Goal: Information Seeking & Learning: Learn about a topic

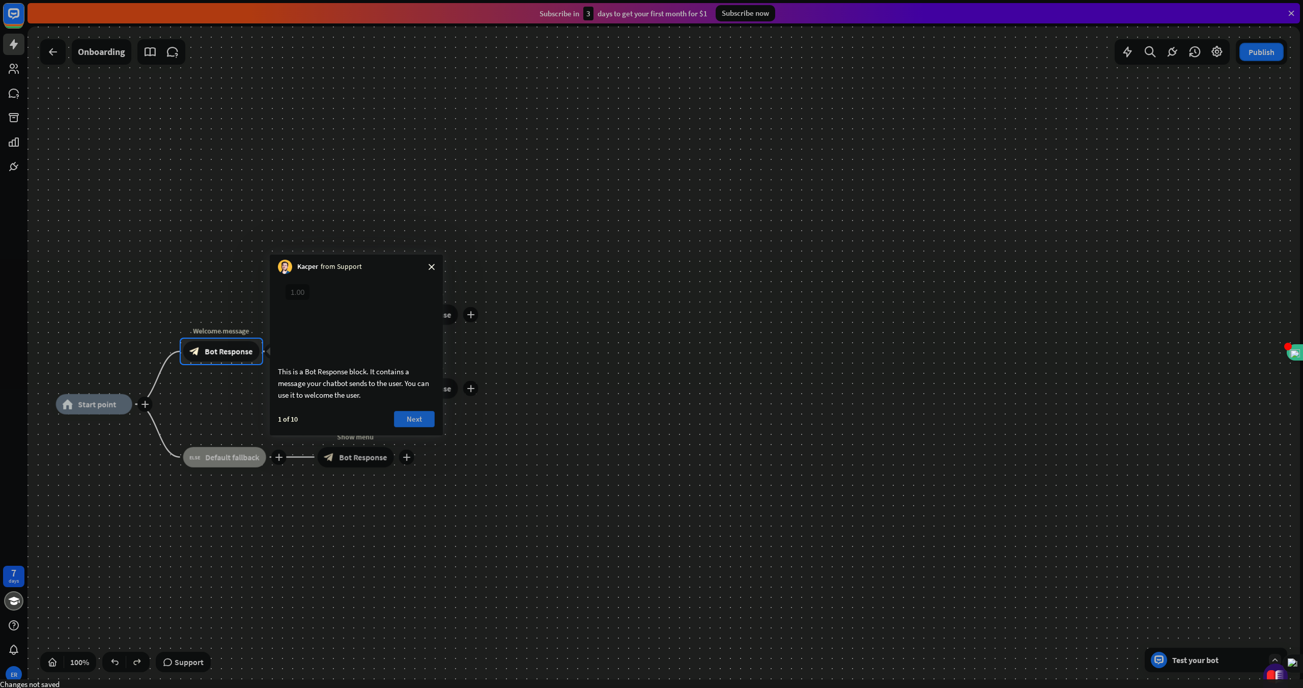
click at [415, 427] on button "Next" at bounding box center [414, 419] width 41 height 16
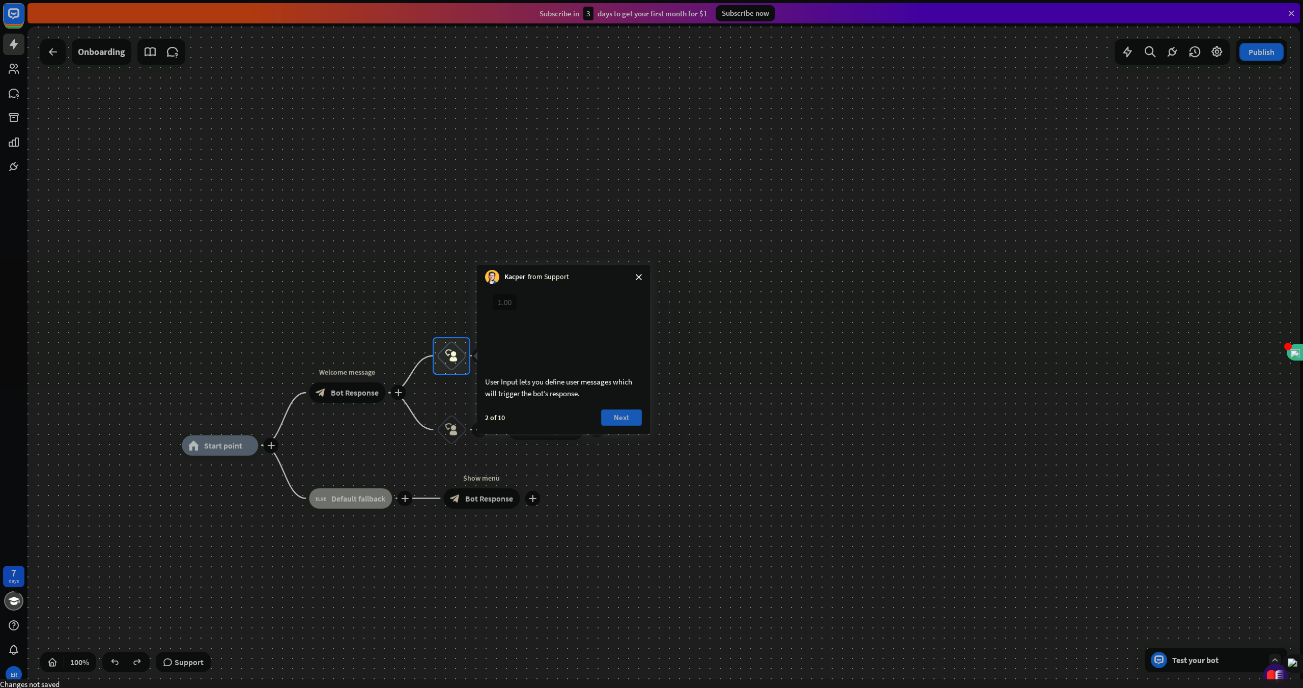
click at [611, 425] on button "Next" at bounding box center [621, 417] width 41 height 16
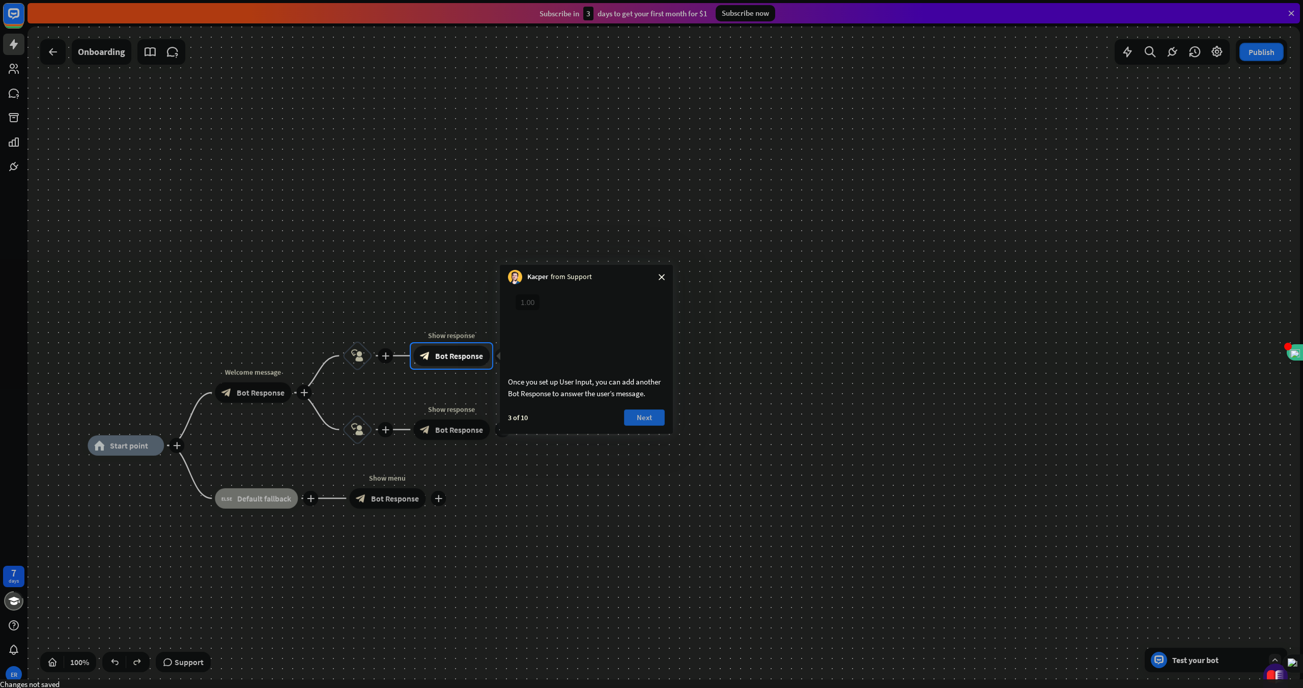
click at [611, 425] on button "Next" at bounding box center [644, 417] width 41 height 16
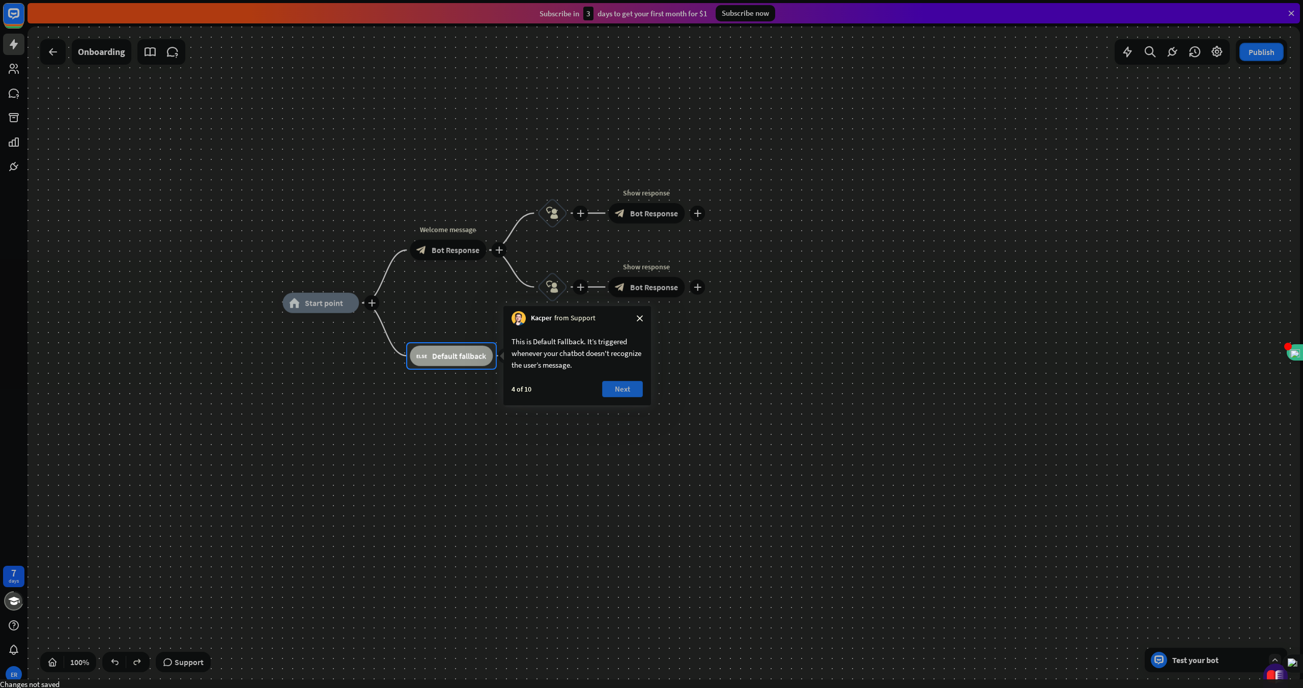
click at [611, 389] on button "Next" at bounding box center [622, 389] width 41 height 16
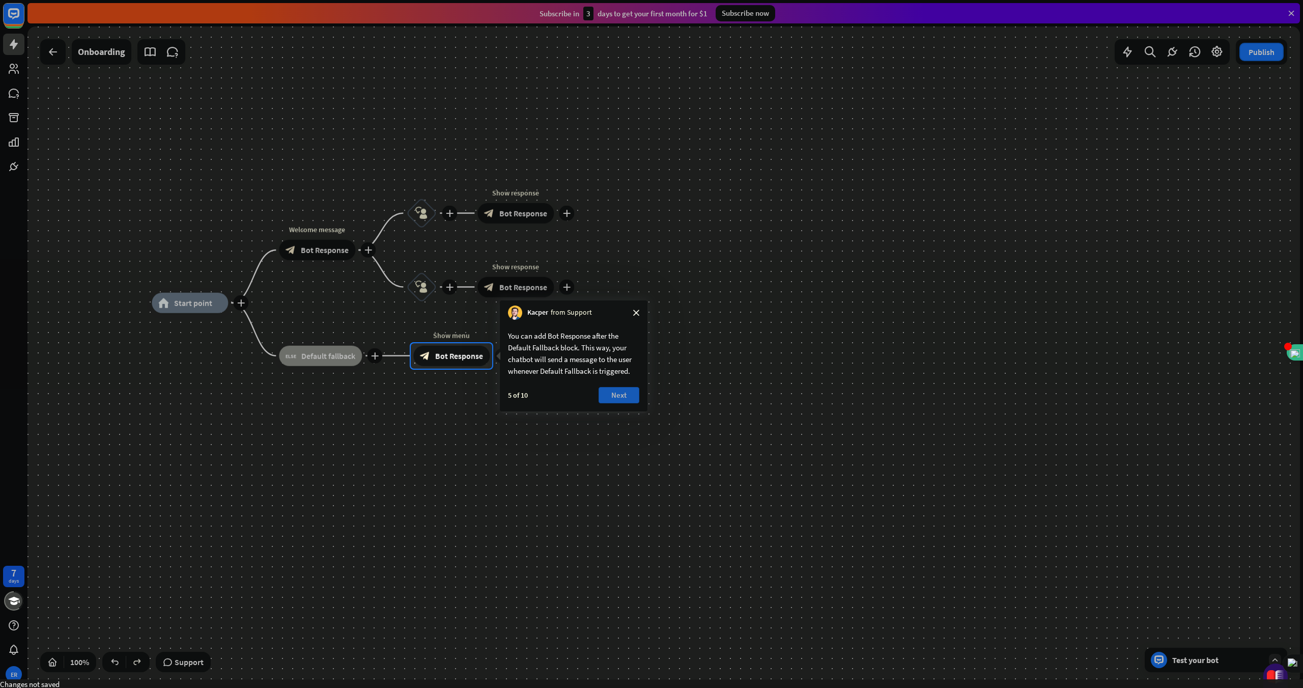
click at [611, 395] on button "Next" at bounding box center [619, 395] width 41 height 16
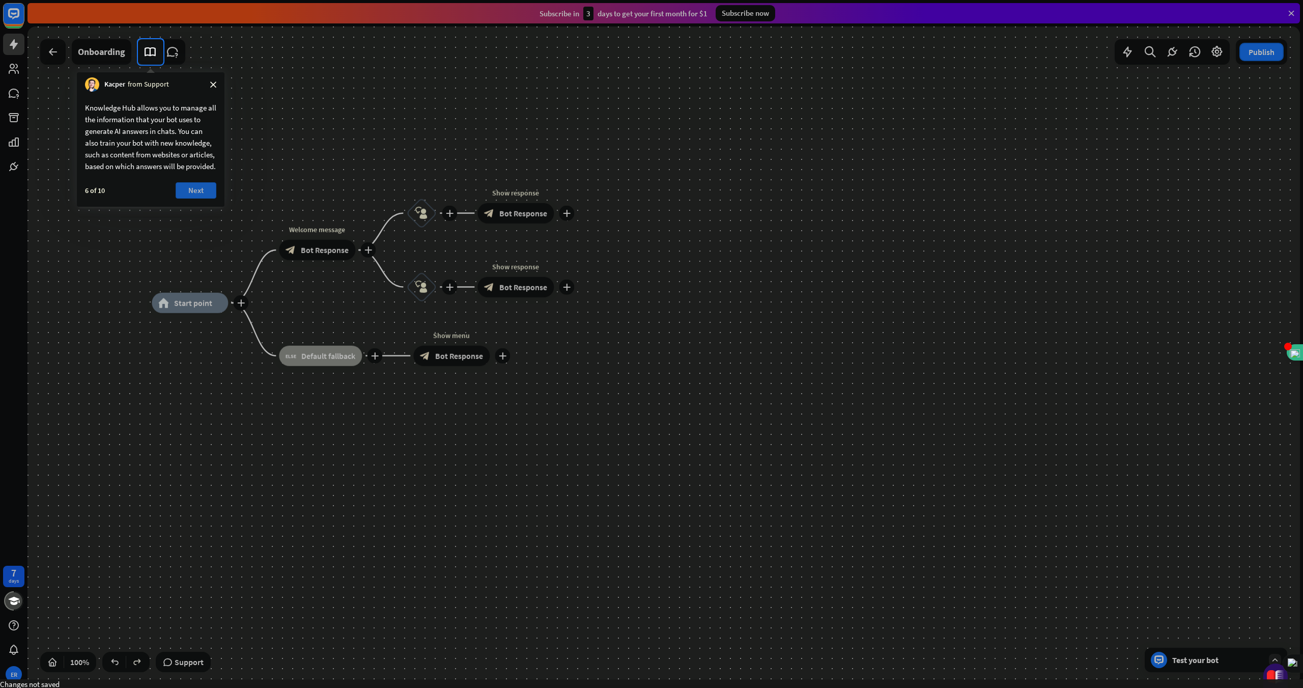
click at [195, 198] on button "Next" at bounding box center [196, 190] width 41 height 16
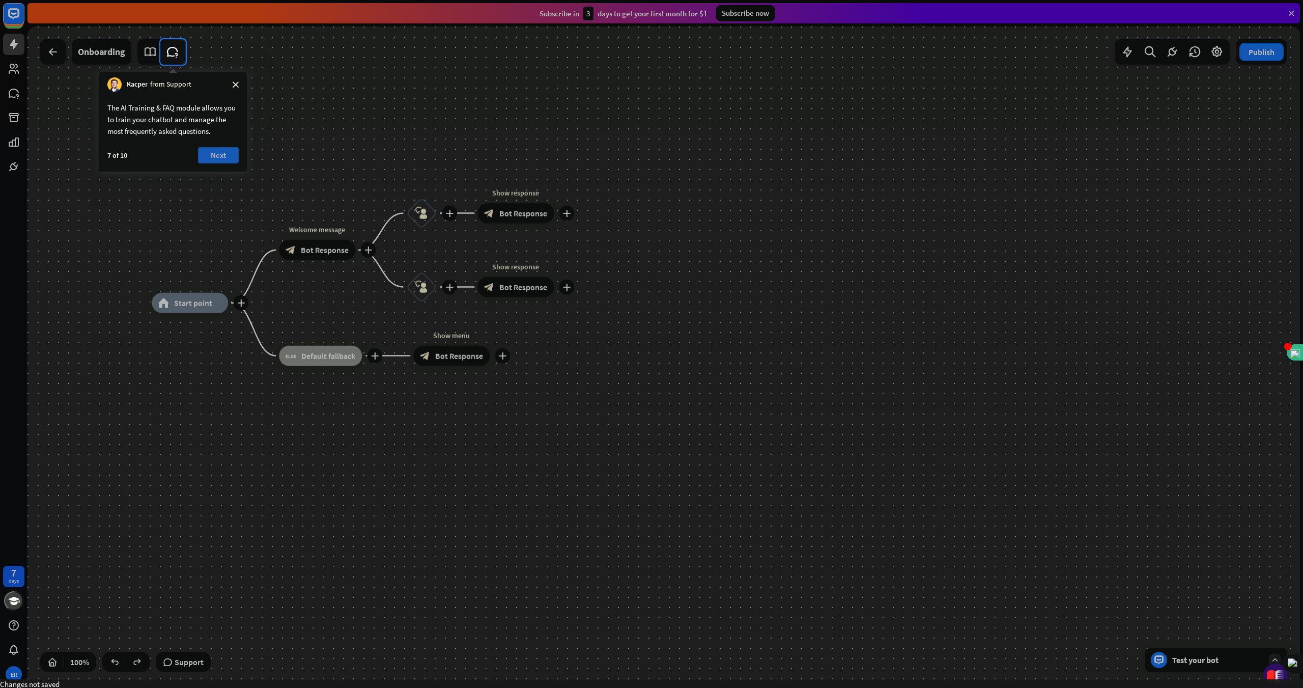
click at [209, 157] on button "Next" at bounding box center [218, 155] width 41 height 16
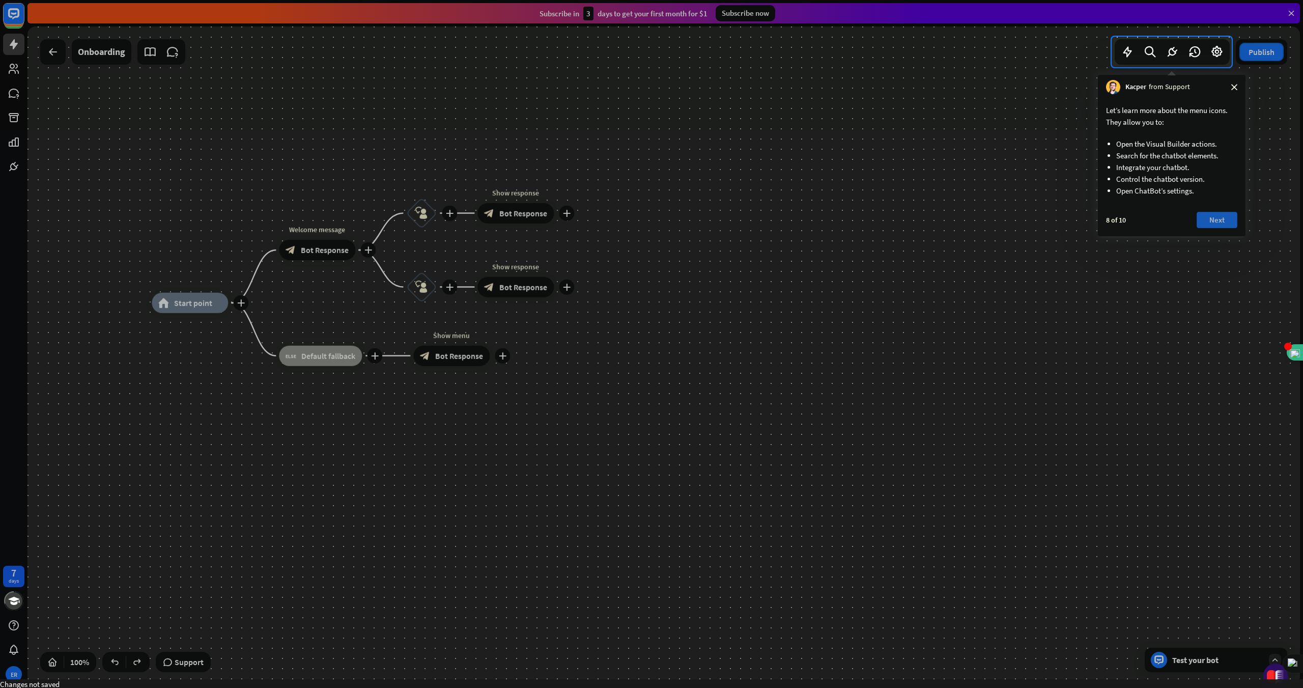
click at [611, 217] on button "Next" at bounding box center [1217, 220] width 41 height 16
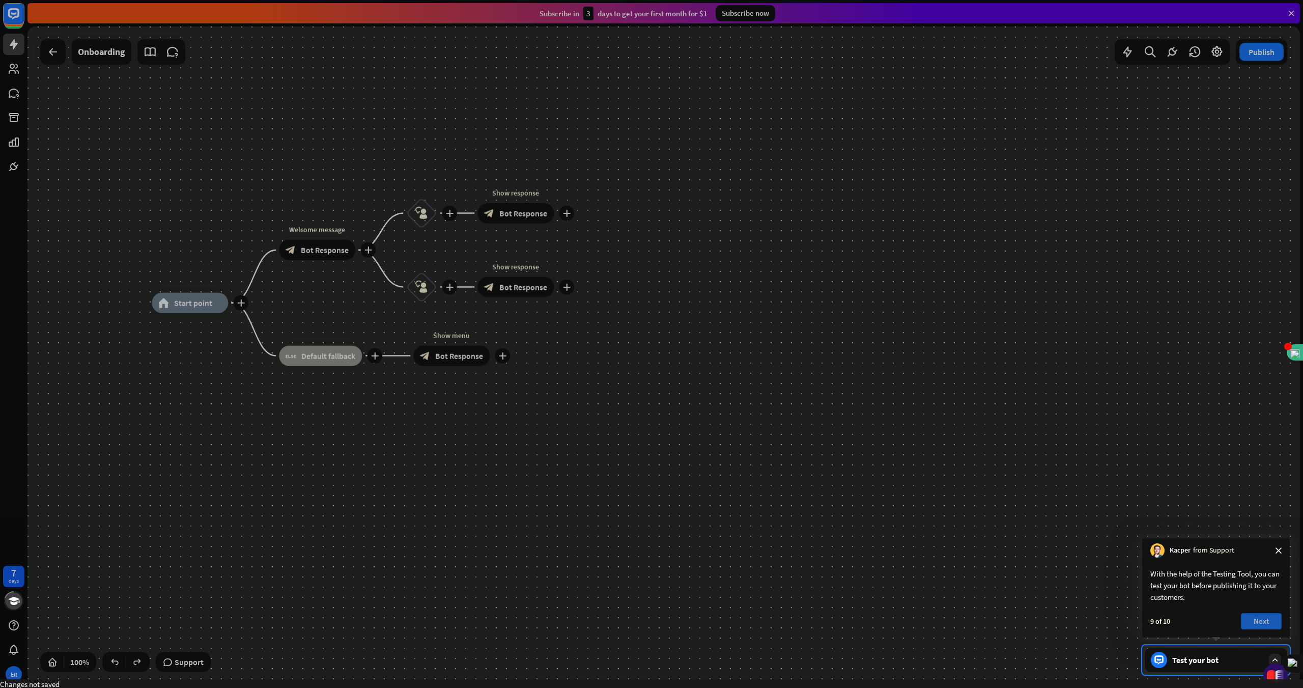
click at [611, 621] on button "Next" at bounding box center [1261, 621] width 41 height 16
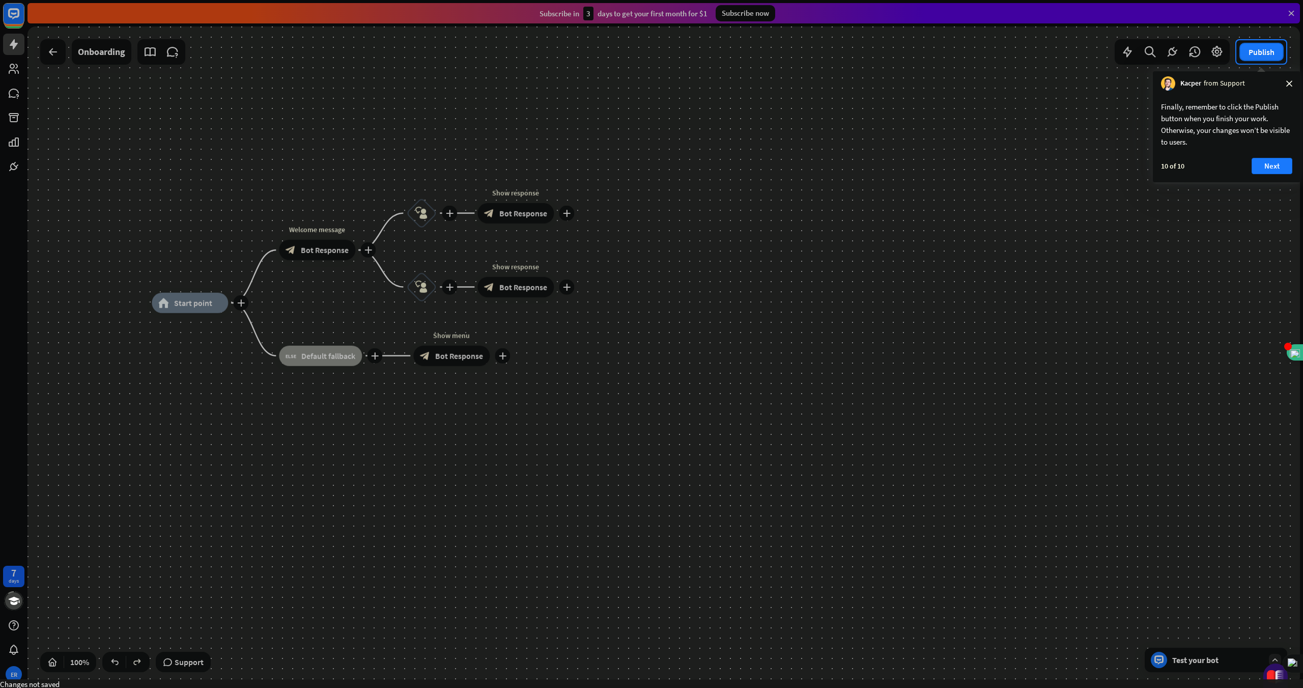
click at [240, 304] on div at bounding box center [651, 376] width 1303 height 624
click at [195, 301] on div at bounding box center [651, 376] width 1303 height 624
click at [241, 303] on div at bounding box center [651, 376] width 1303 height 624
click at [611, 165] on button "Next" at bounding box center [1271, 166] width 41 height 16
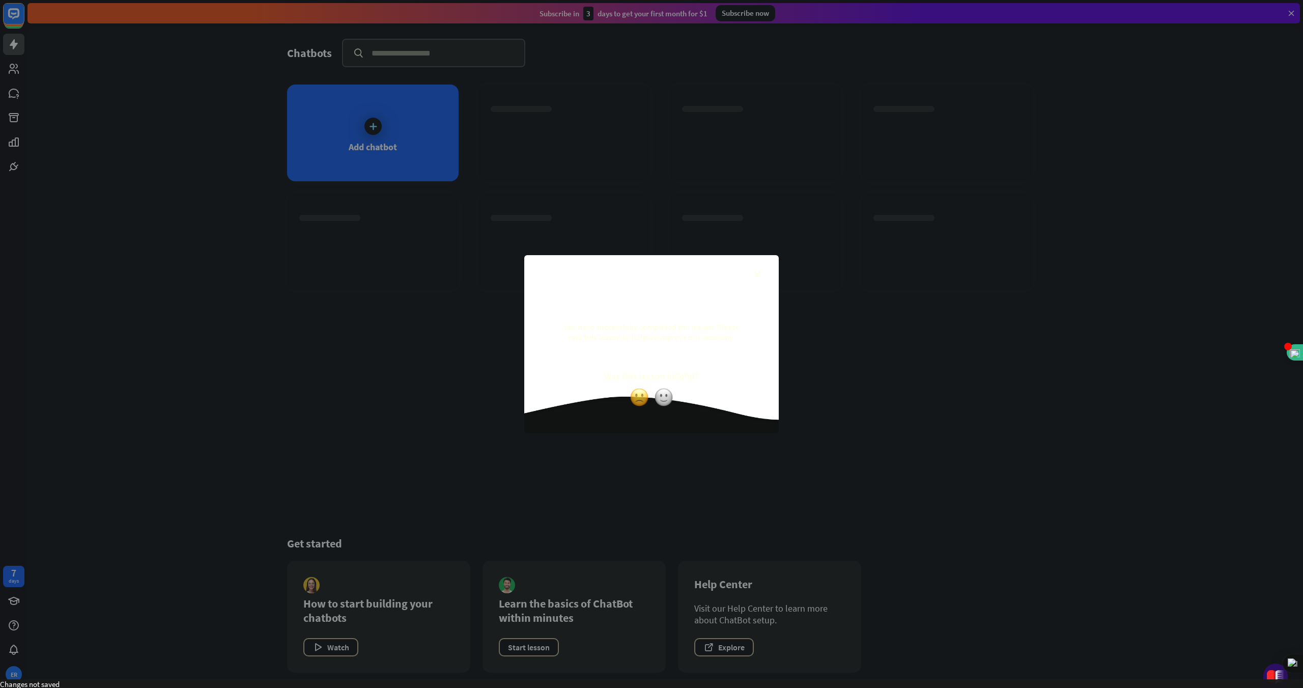
click at [611, 400] on img at bounding box center [639, 396] width 19 height 19
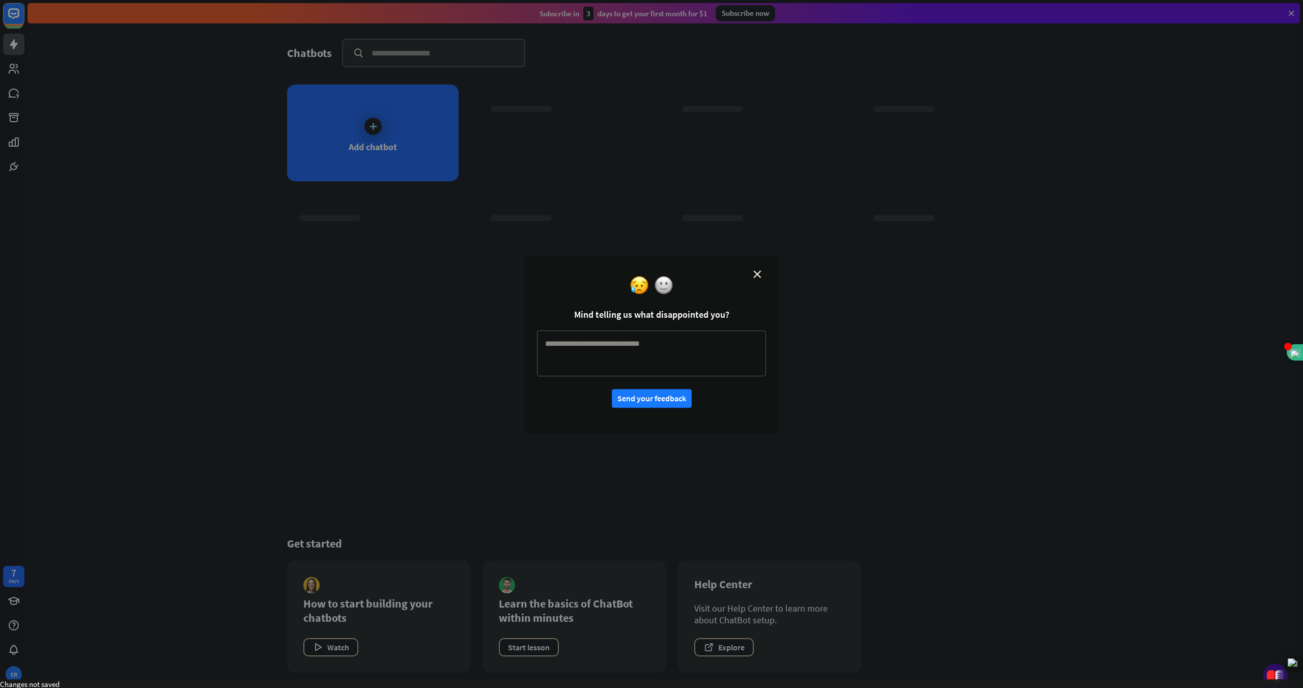
click at [580, 352] on textarea at bounding box center [651, 353] width 229 height 46
type textarea "**********"
click at [611, 394] on button "Send your feedback" at bounding box center [652, 398] width 80 height 19
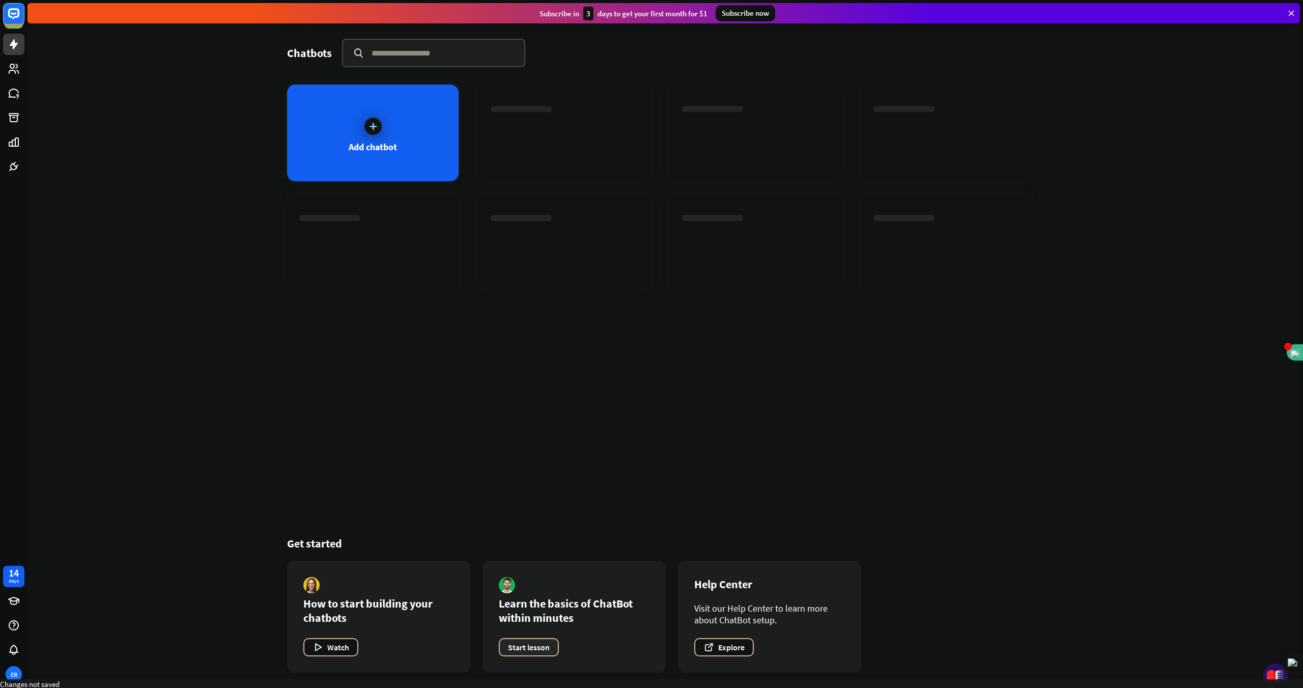
click at [535, 647] on button "Start lesson" at bounding box center [529, 647] width 60 height 18
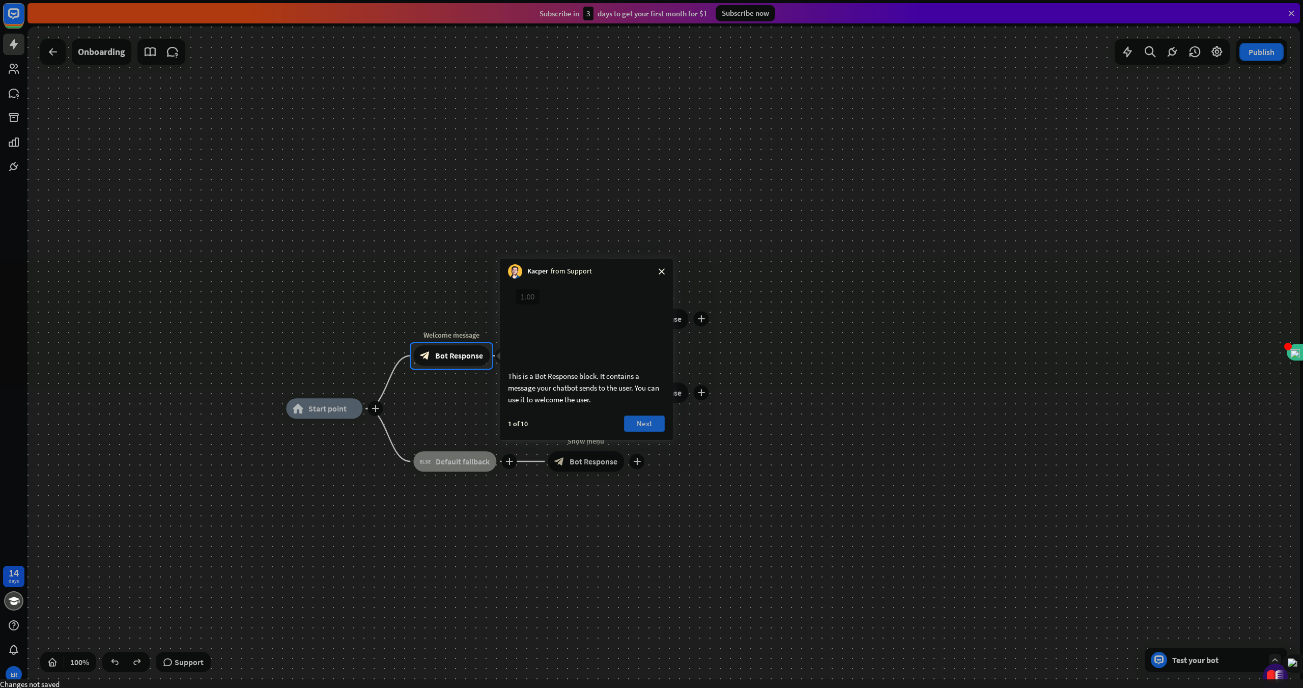
click at [611, 432] on button "Next" at bounding box center [644, 423] width 41 height 16
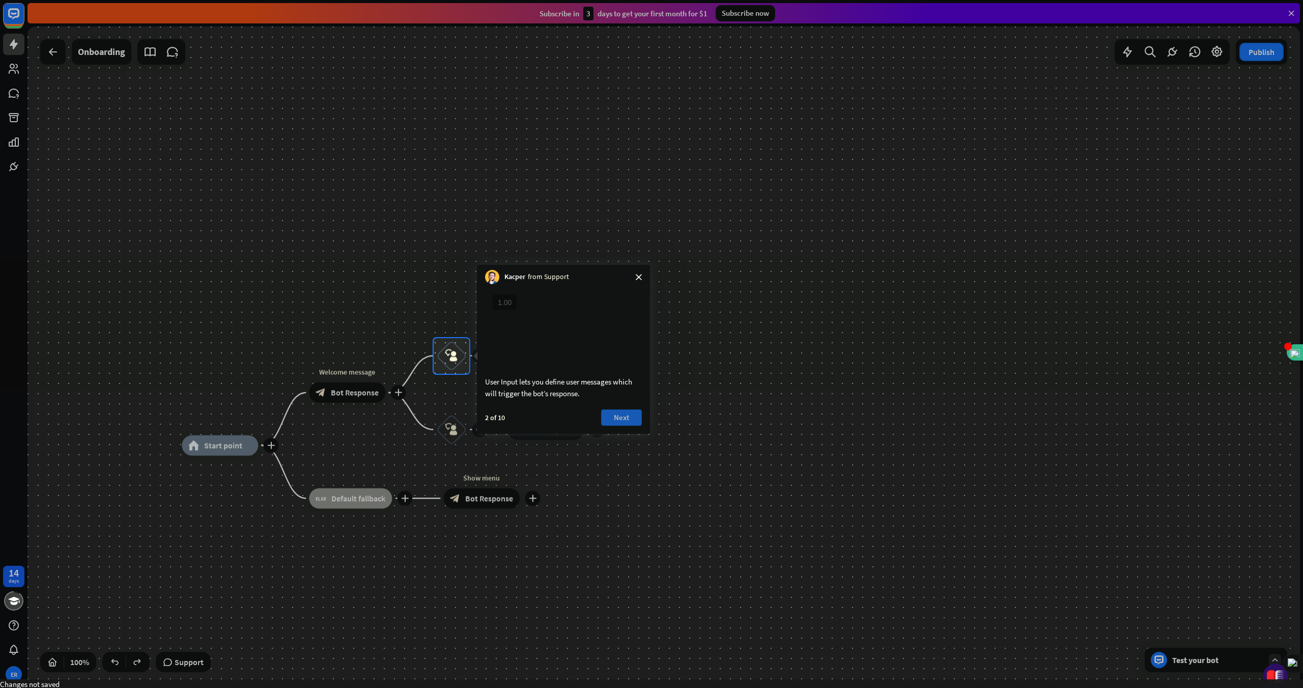
click at [611, 425] on button "Next" at bounding box center [621, 417] width 41 height 16
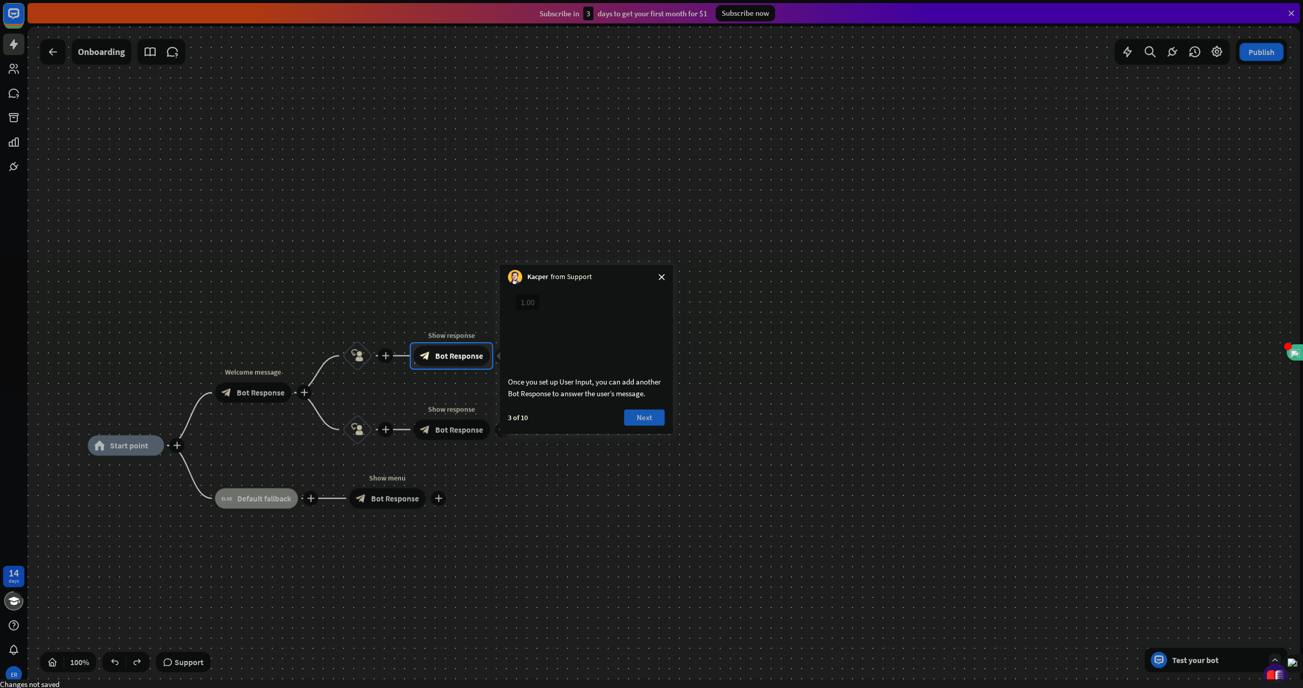
click at [611, 425] on button "Next" at bounding box center [644, 417] width 41 height 16
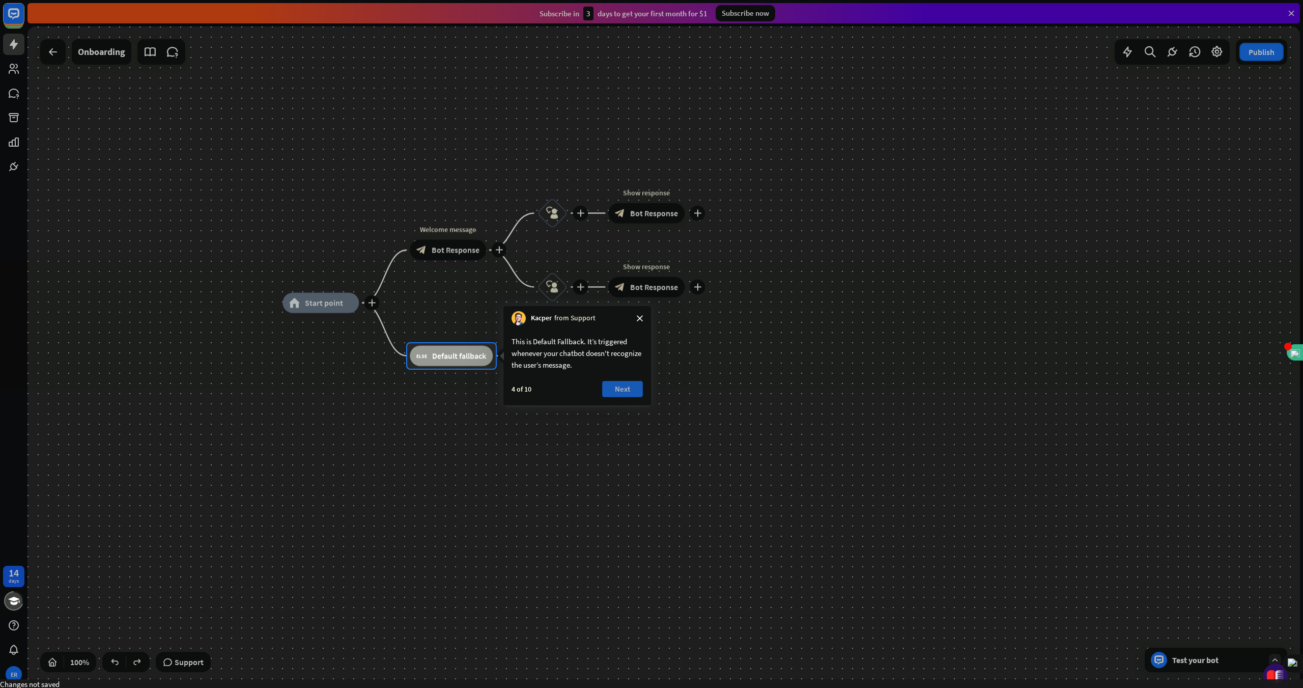
click at [611, 385] on button "Next" at bounding box center [622, 389] width 41 height 16
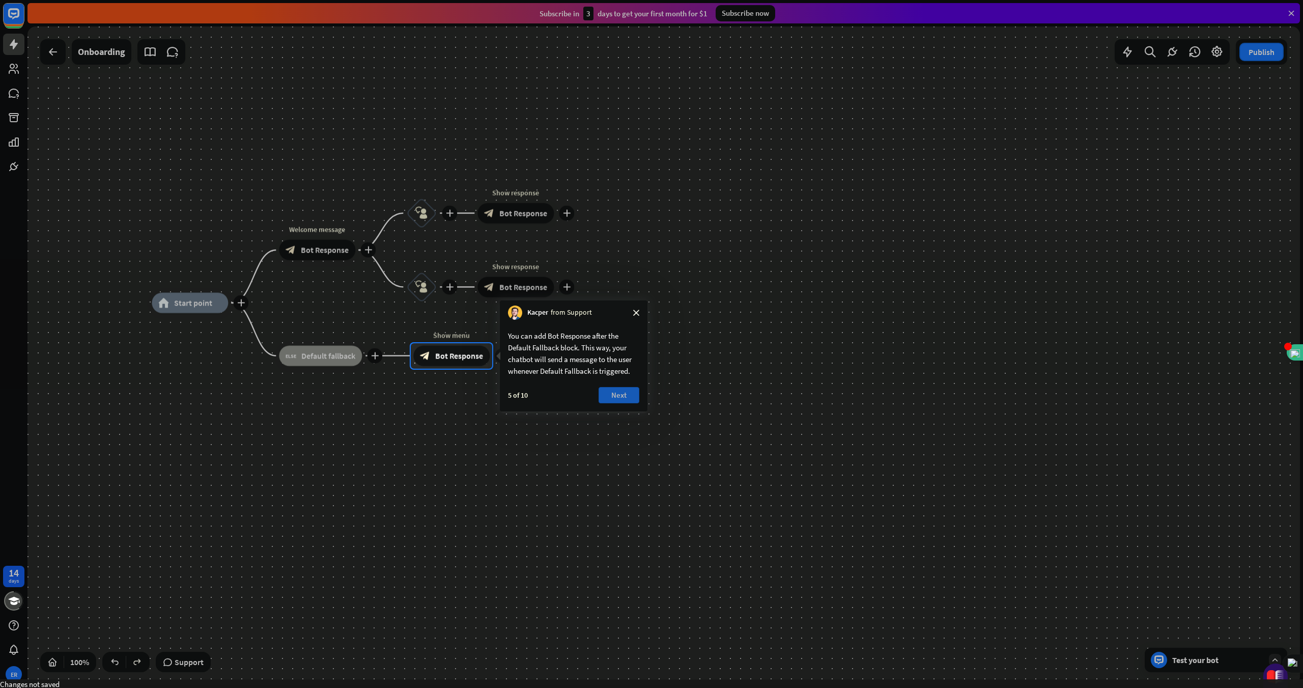
click at [611, 396] on button "Next" at bounding box center [619, 395] width 41 height 16
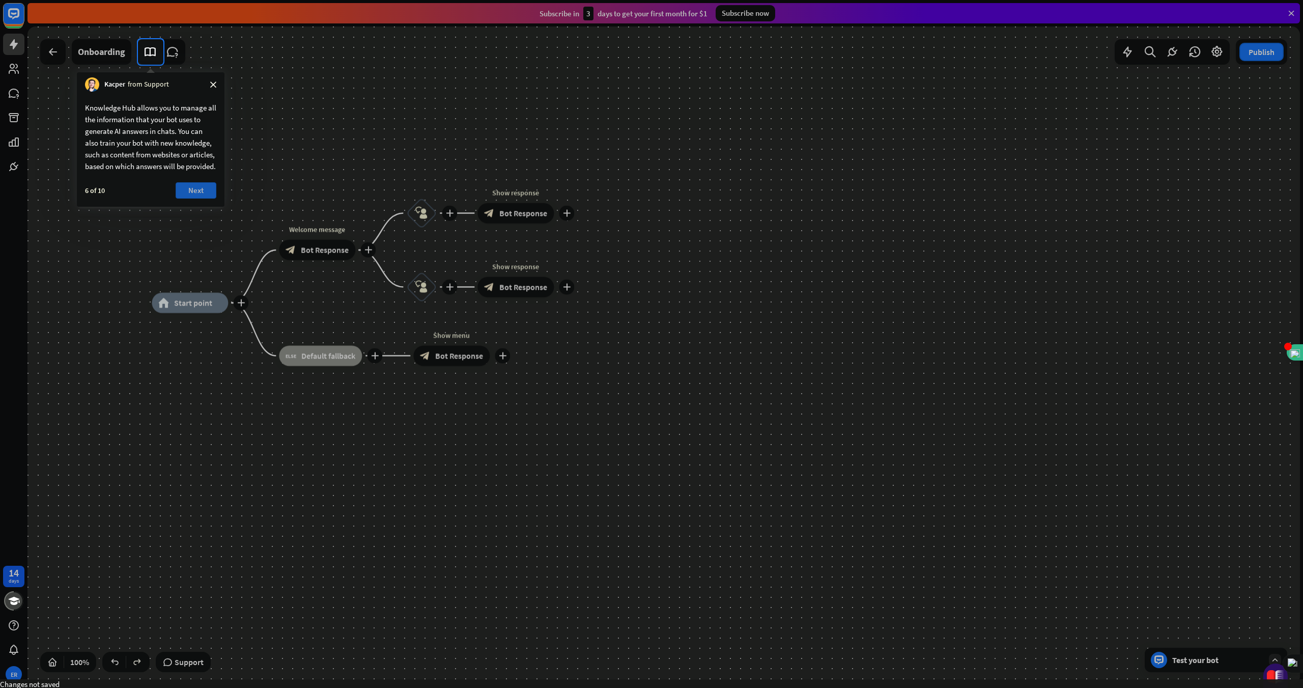
click at [189, 198] on button "Next" at bounding box center [196, 190] width 41 height 16
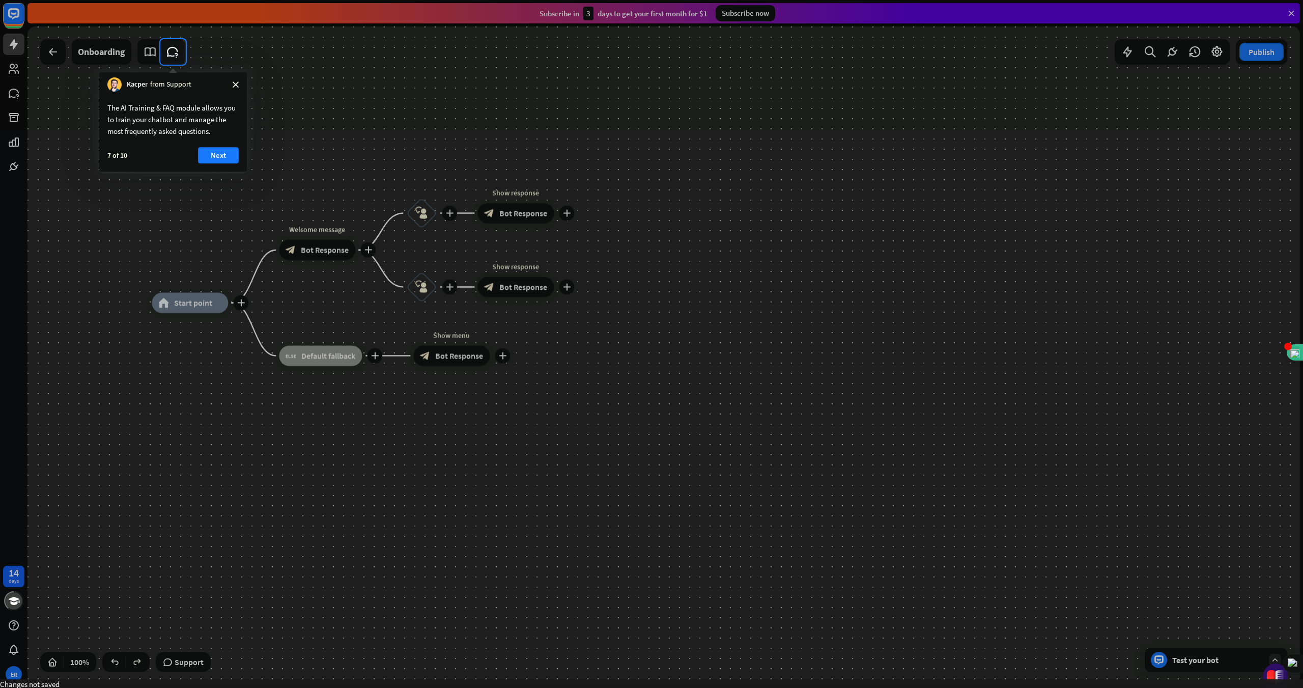
drag, startPoint x: 219, startPoint y: 156, endPoint x: 225, endPoint y: 170, distance: 15.0
click at [219, 156] on button "Next" at bounding box center [218, 155] width 41 height 16
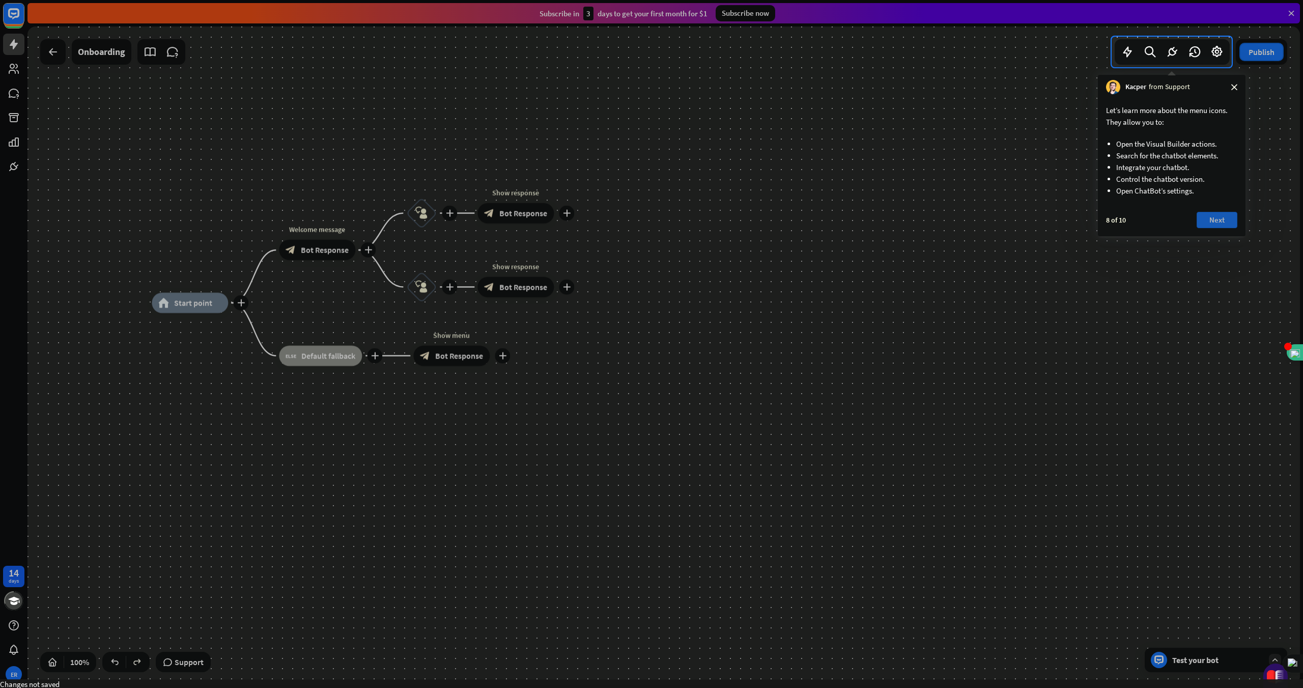
click at [611, 218] on button "Next" at bounding box center [1217, 220] width 41 height 16
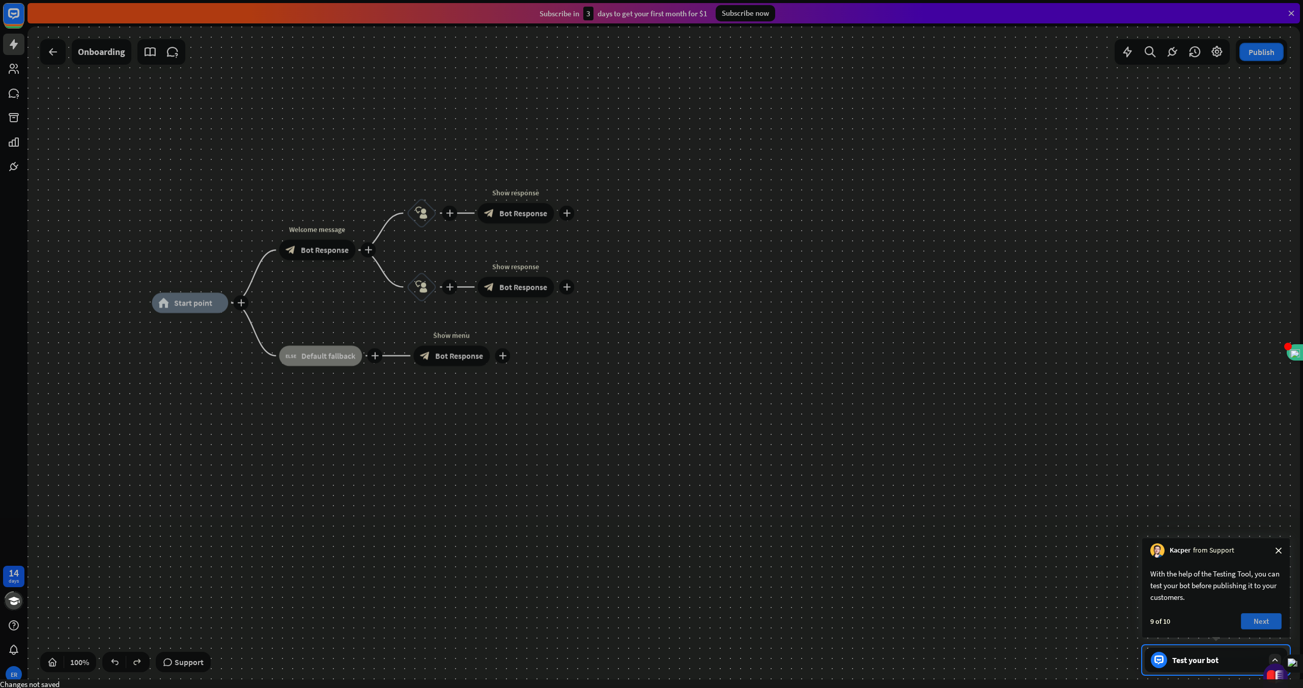
click at [611, 622] on button "Next" at bounding box center [1261, 621] width 41 height 16
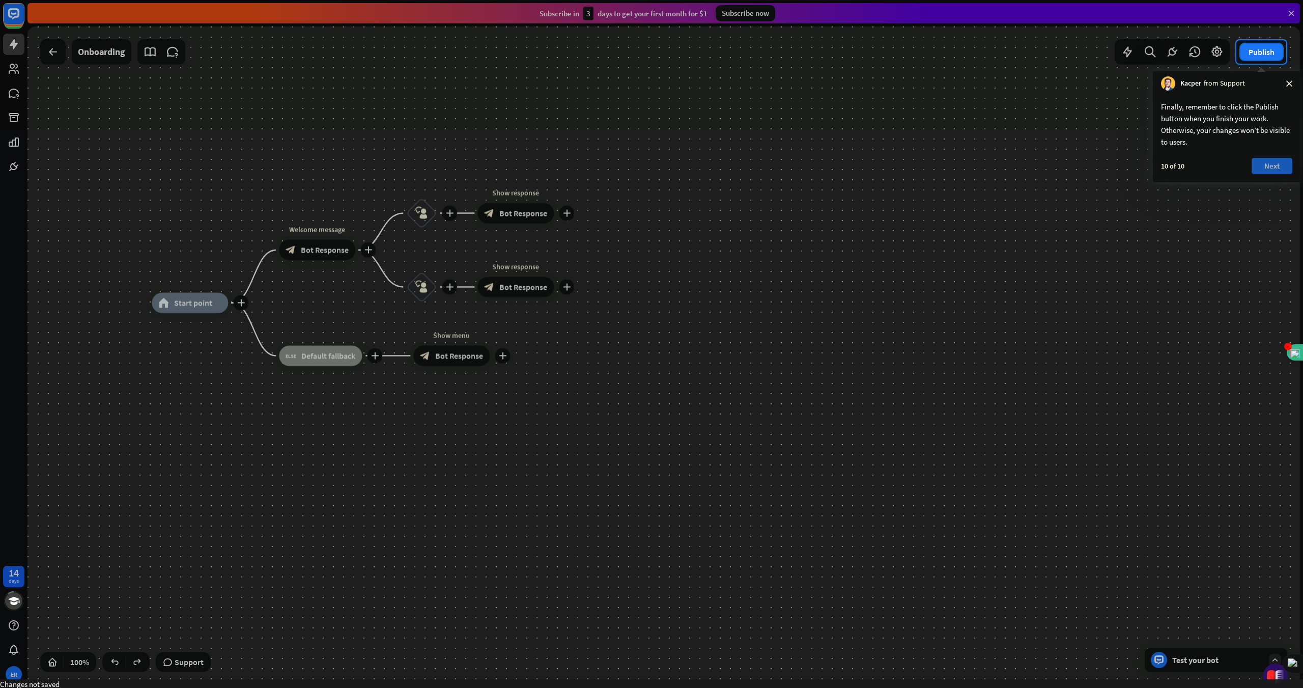
click at [611, 162] on button "Next" at bounding box center [1271, 166] width 41 height 16
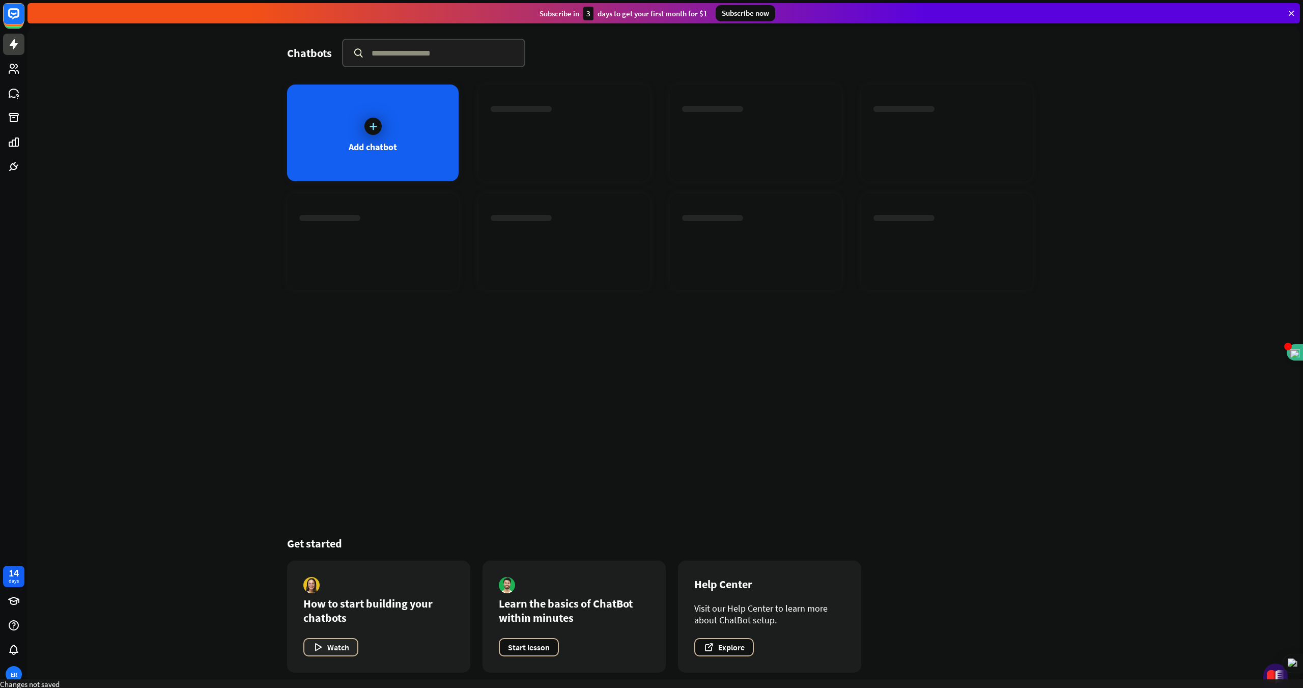
click at [325, 650] on button "Watch" at bounding box center [330, 647] width 55 height 18
